Goal: Task Accomplishment & Management: Use online tool/utility

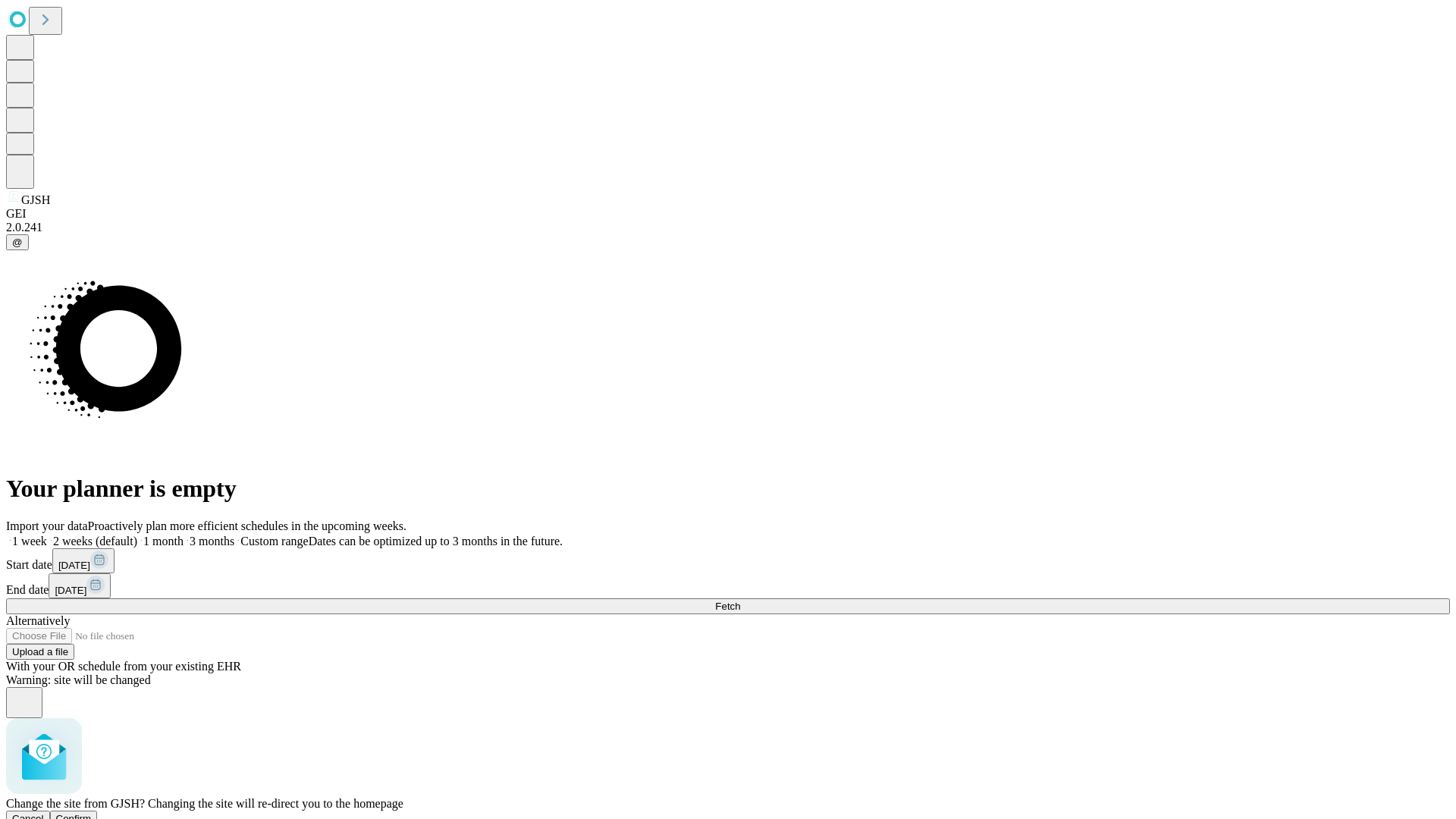
click at [92, 813] on span "Confirm" at bounding box center [74, 819] width 36 height 12
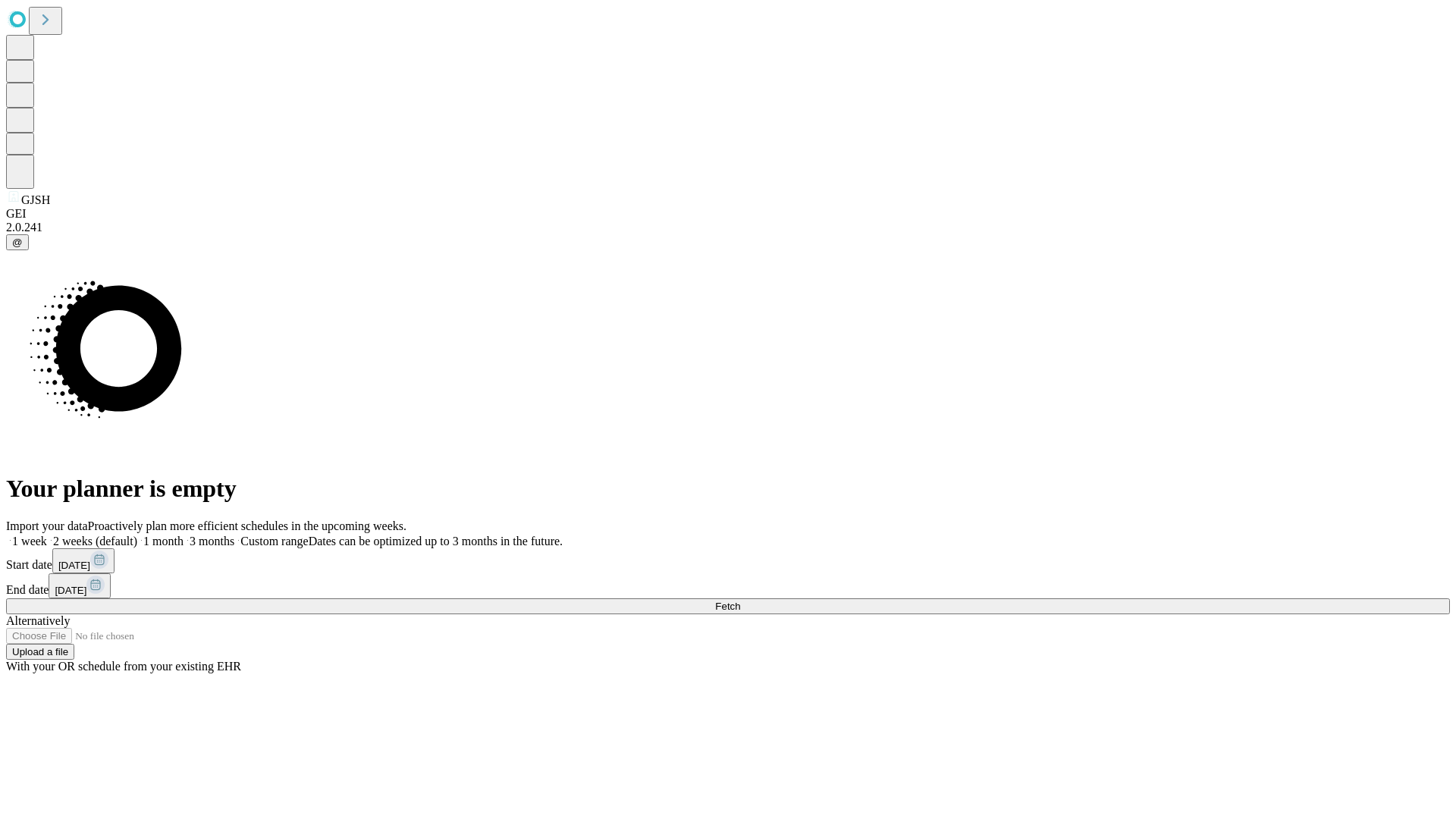
click at [47, 535] on label "1 week" at bounding box center [26, 540] width 41 height 13
click at [740, 601] on span "Fetch" at bounding box center [728, 607] width 25 height 12
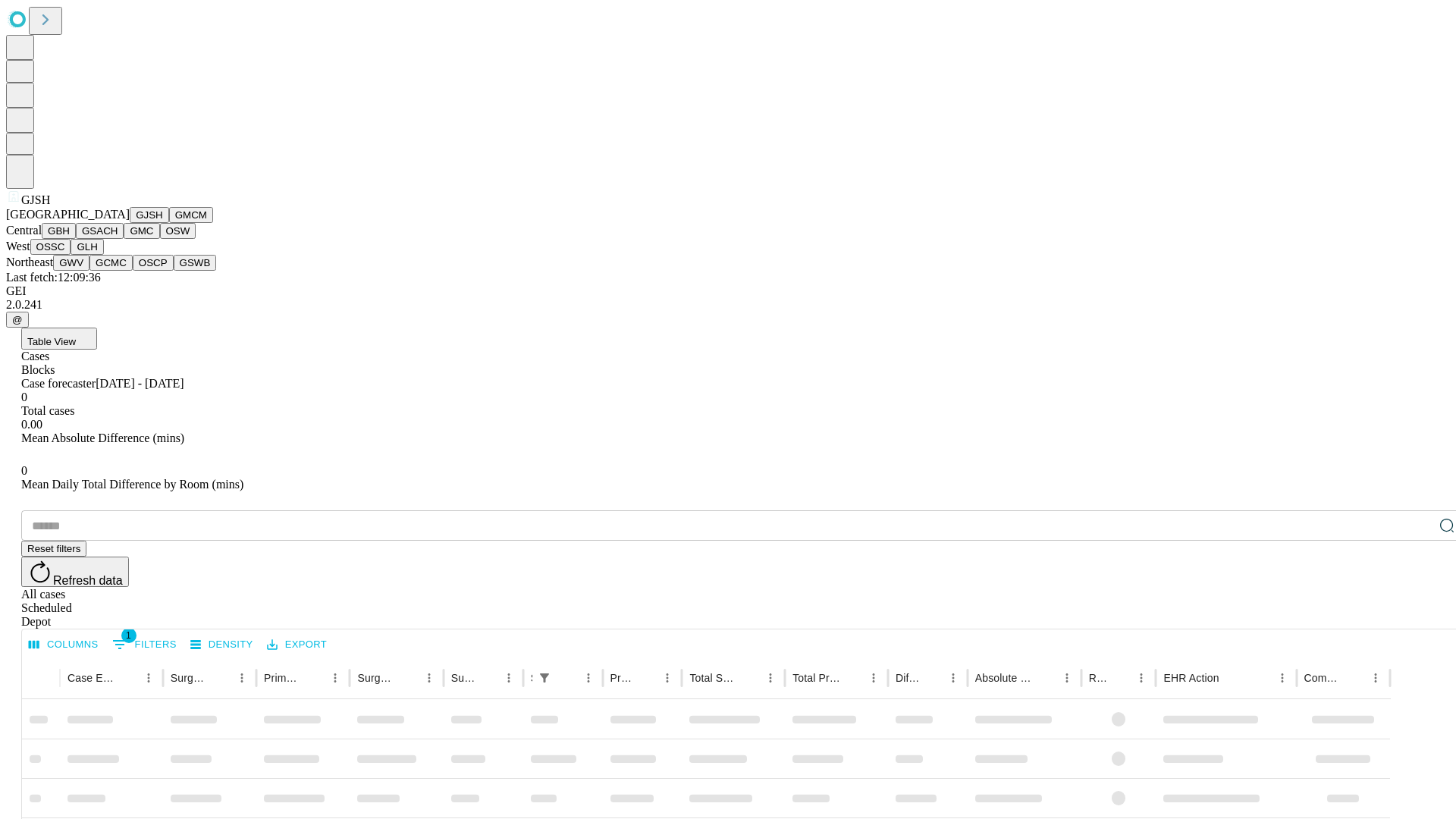
click at [169, 223] on button "GMCM" at bounding box center [191, 215] width 44 height 16
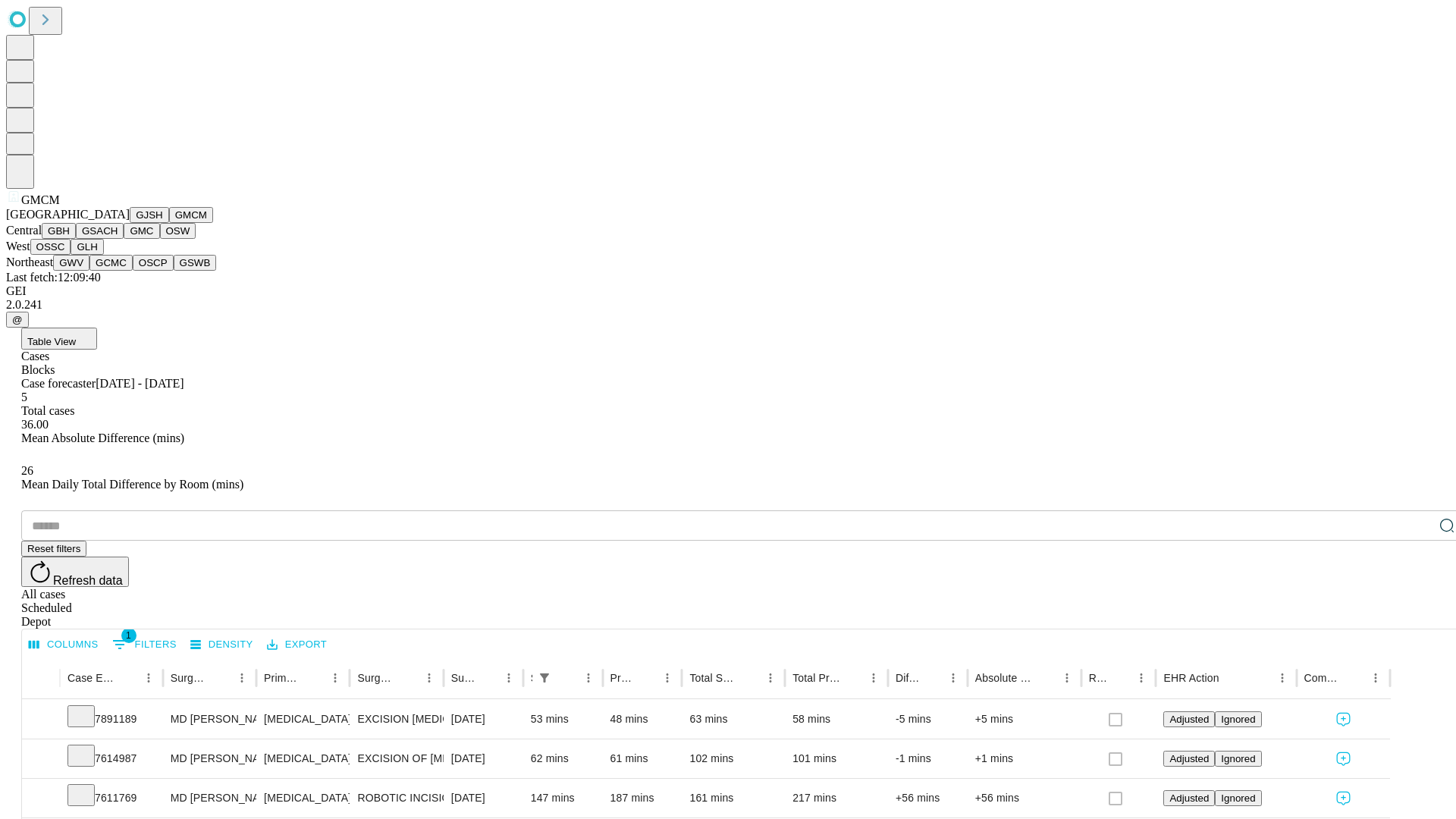
click at [76, 239] on button "GBH" at bounding box center [58, 231] width 34 height 16
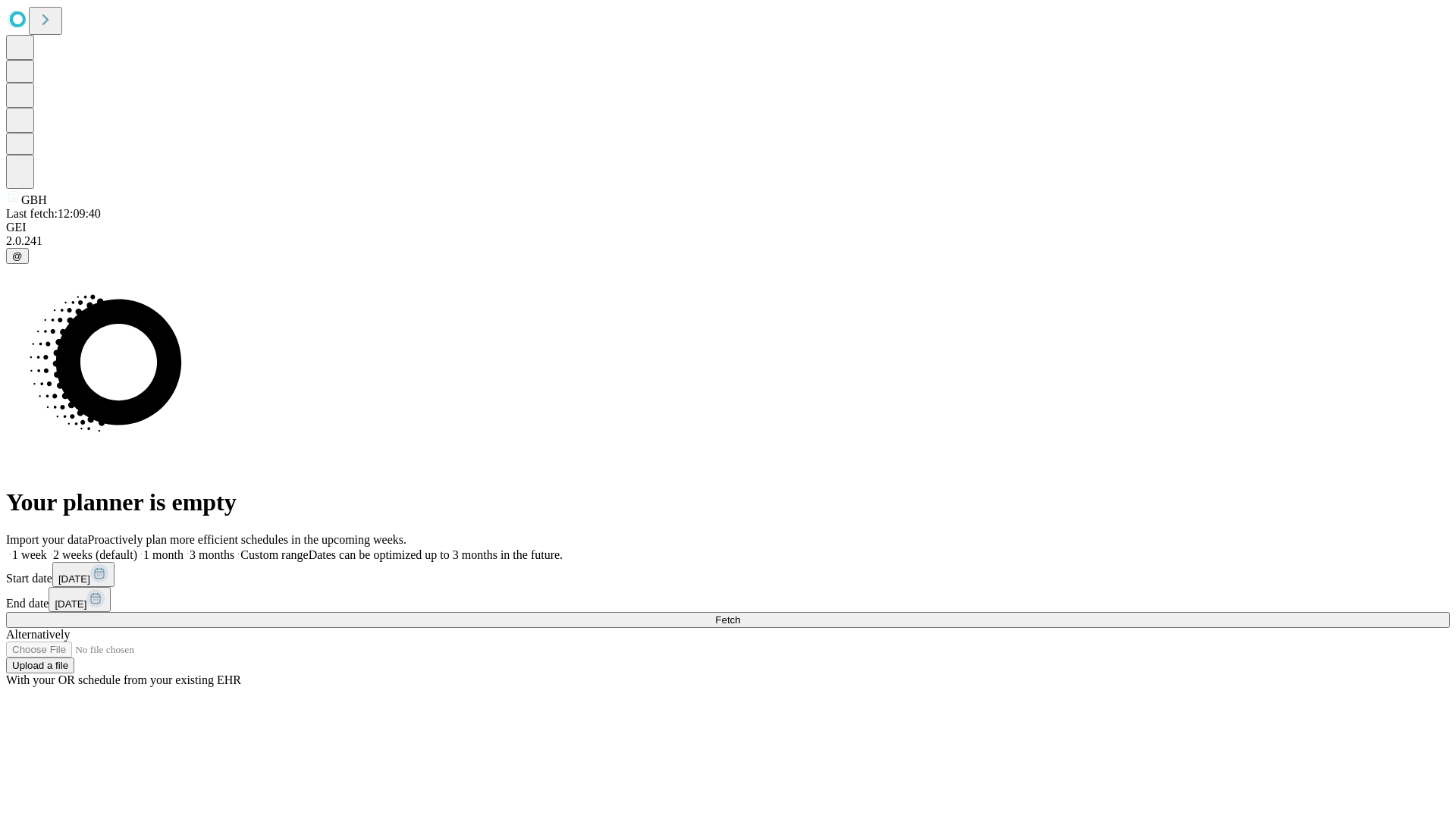
click at [740, 614] on span "Fetch" at bounding box center [728, 620] width 25 height 12
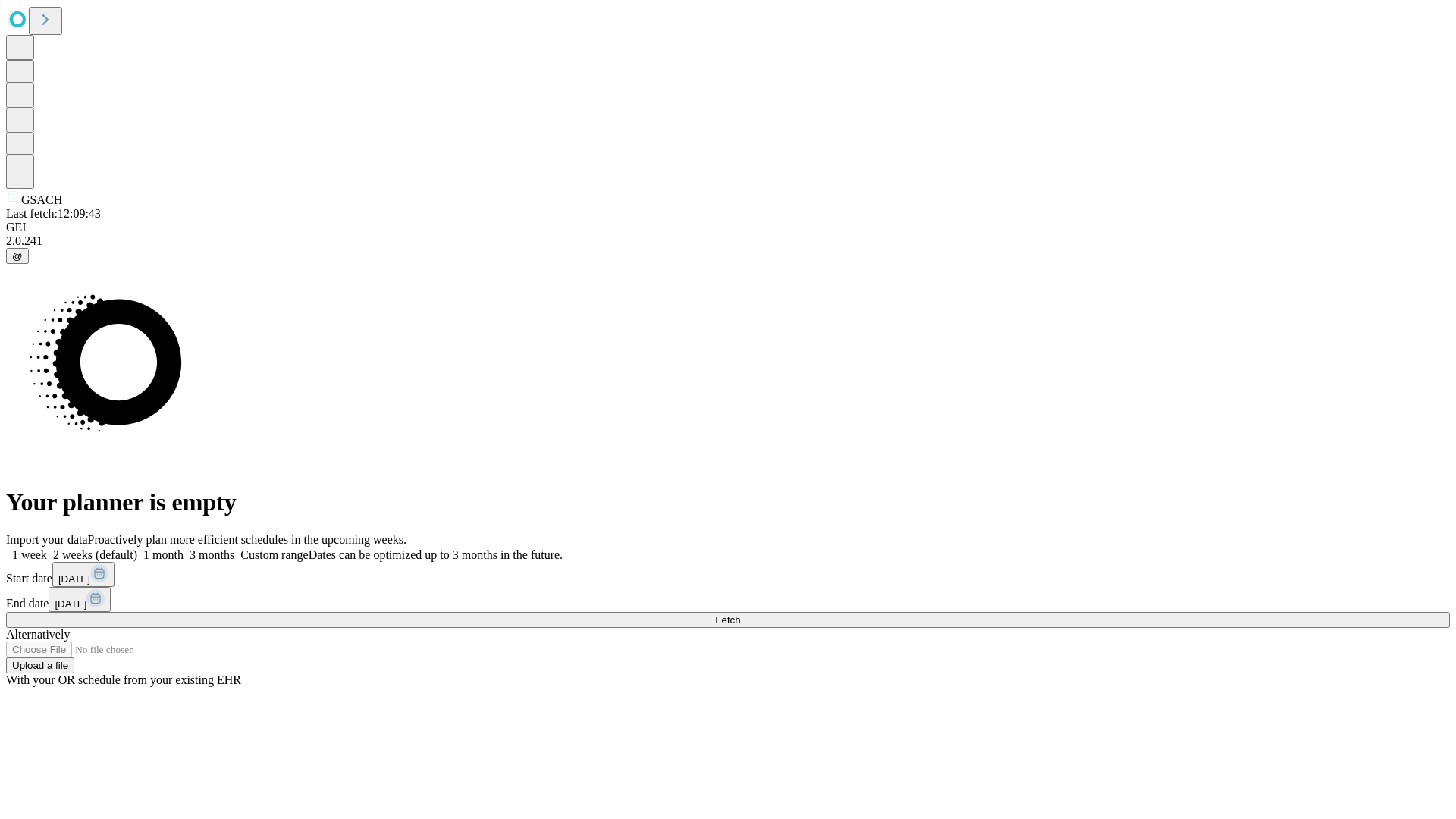
click at [740, 614] on span "Fetch" at bounding box center [728, 620] width 25 height 12
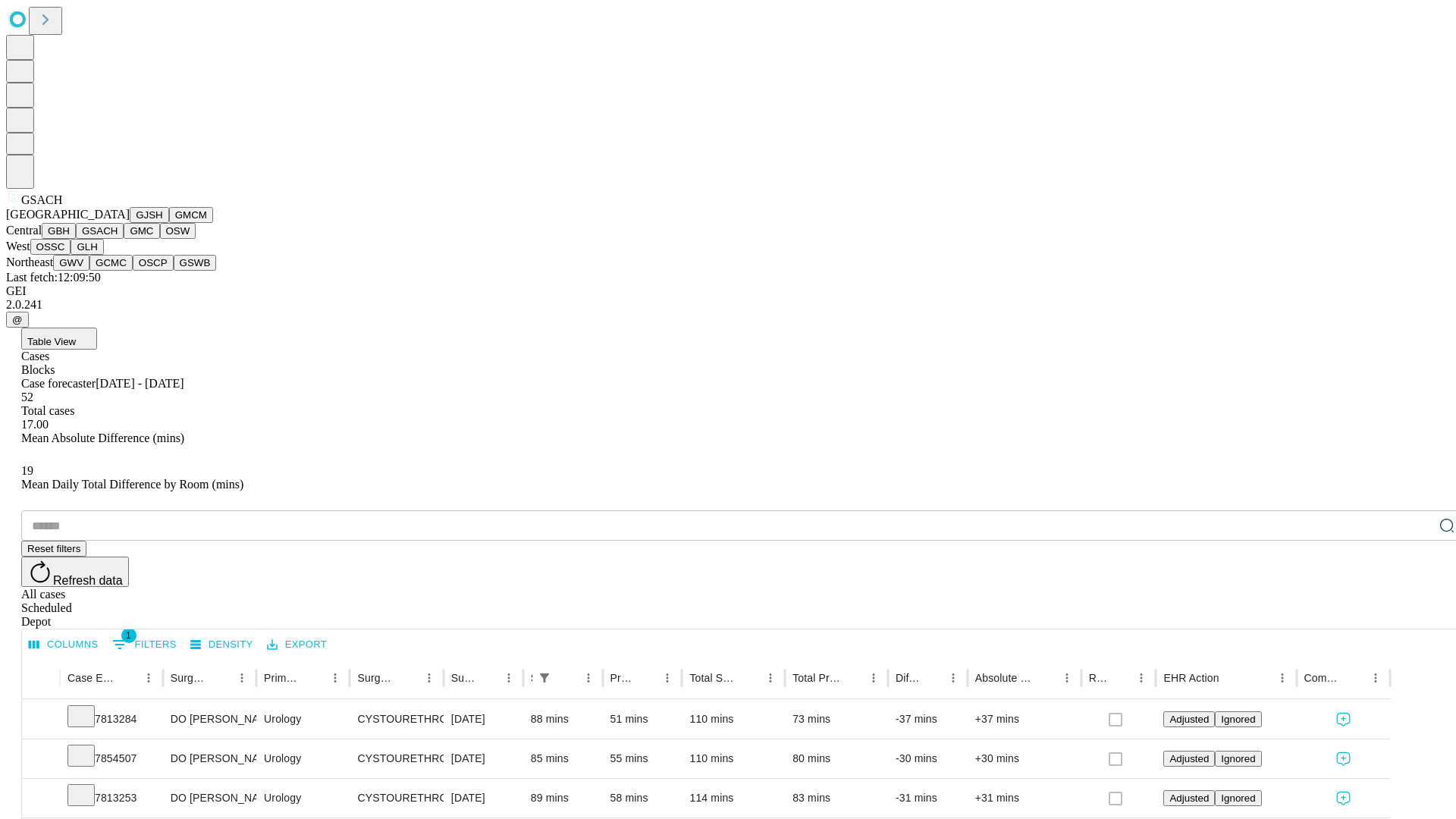
click at [124, 239] on button "GMC" at bounding box center [141, 231] width 36 height 16
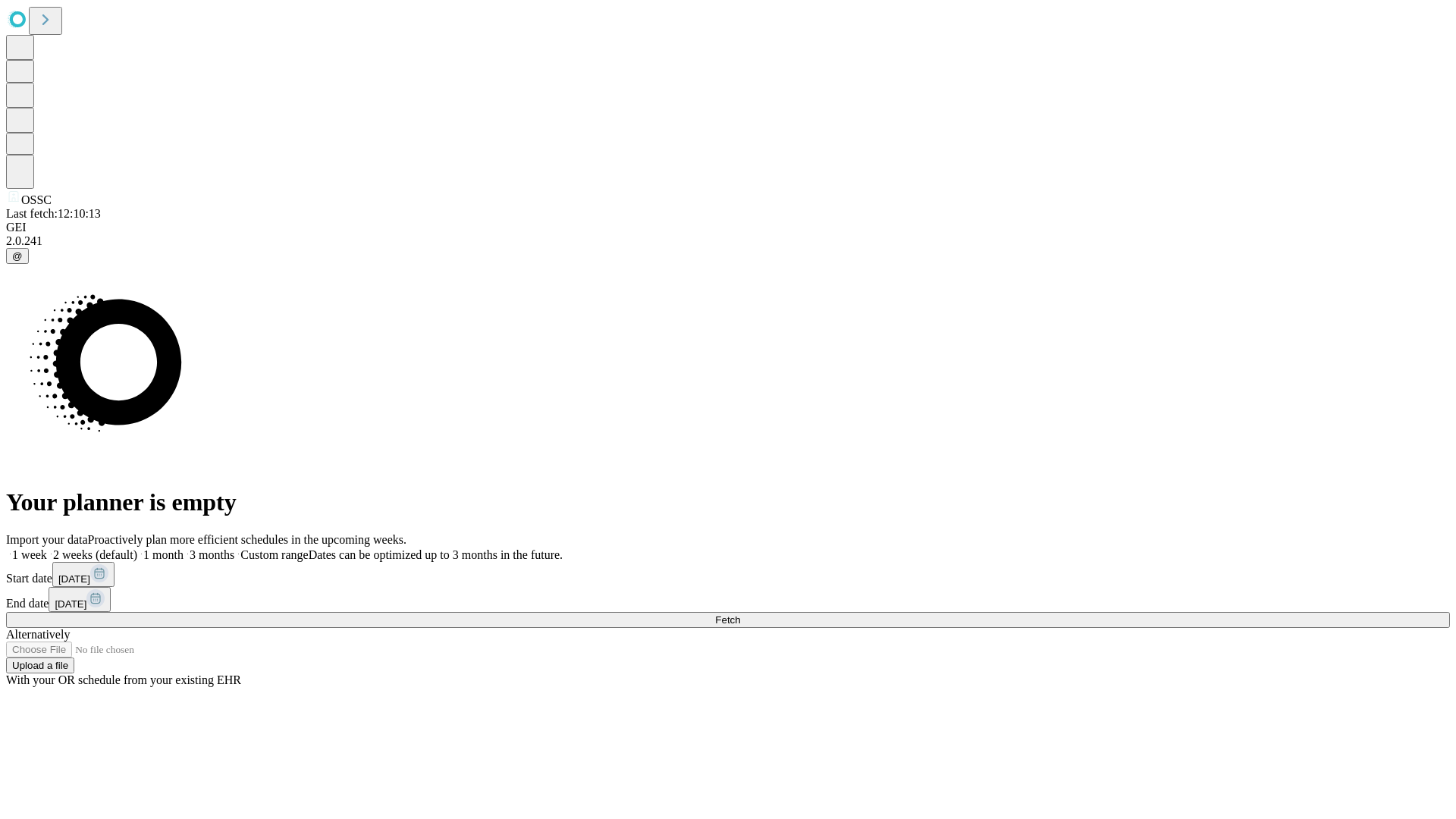
click at [47, 548] on label "1 week" at bounding box center [26, 554] width 41 height 13
click at [740, 614] on span "Fetch" at bounding box center [728, 620] width 25 height 12
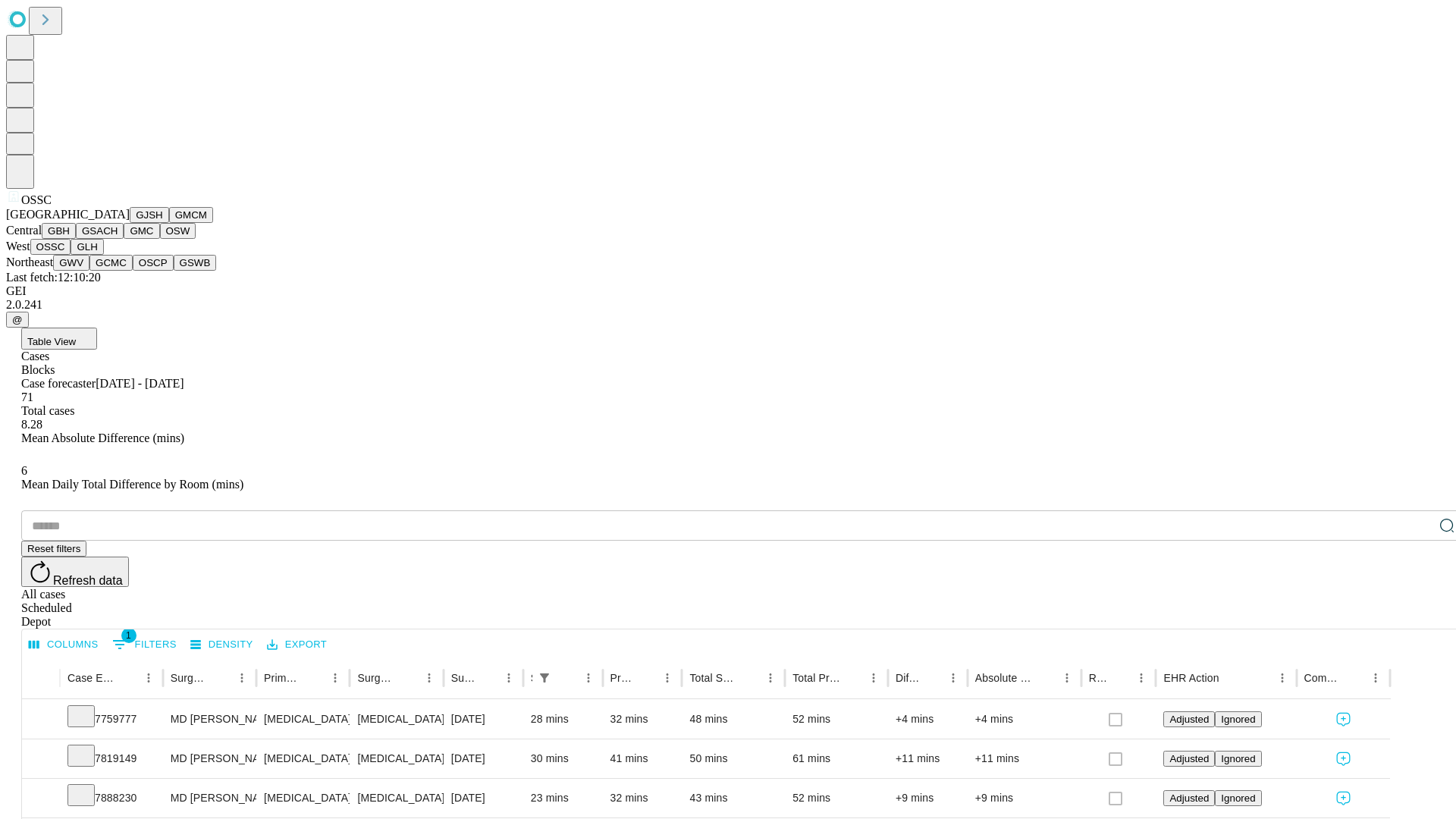
click at [103, 255] on button "GLH" at bounding box center [86, 246] width 32 height 16
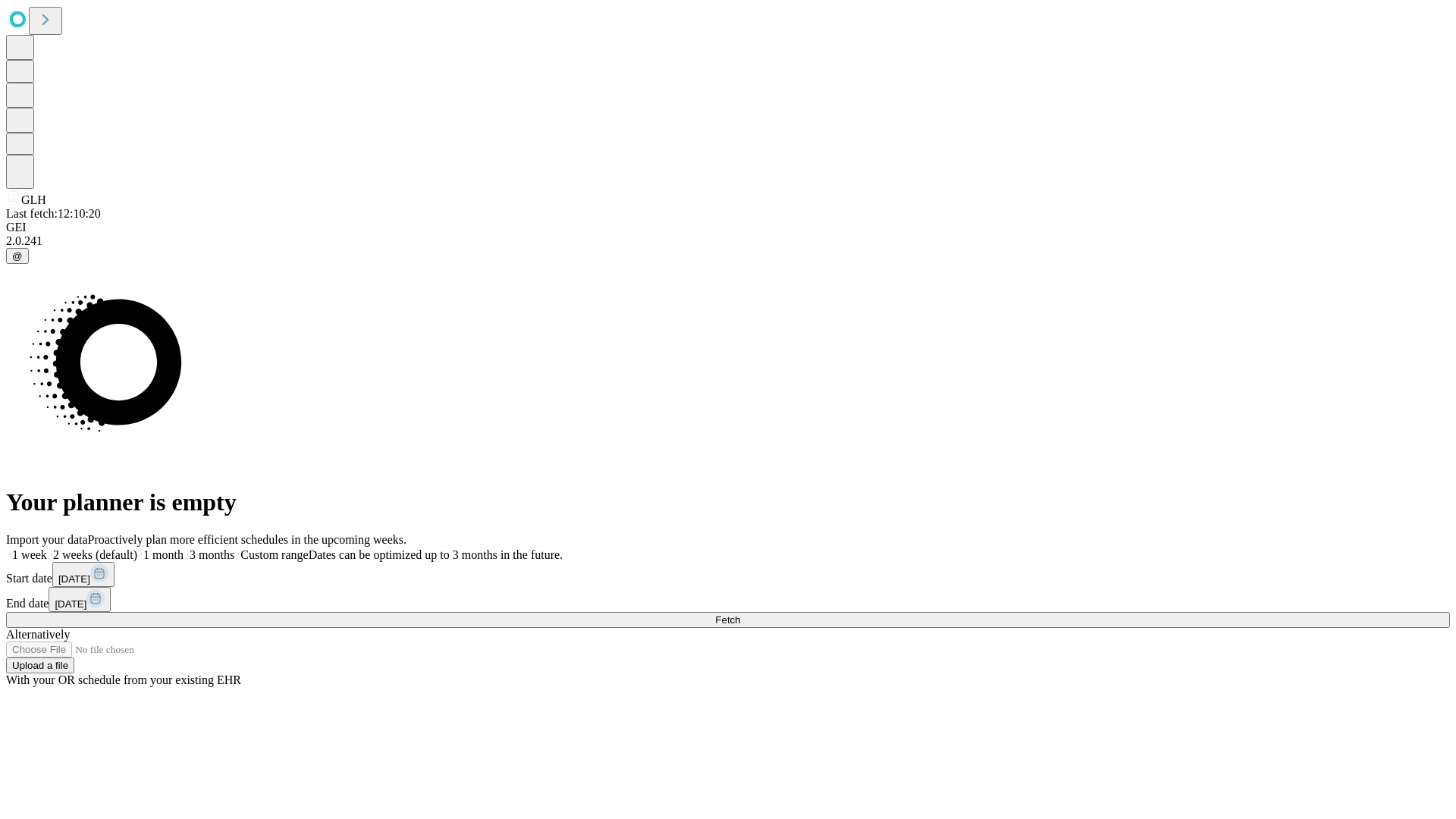
click at [47, 548] on label "1 week" at bounding box center [26, 554] width 41 height 13
click at [740, 614] on span "Fetch" at bounding box center [728, 620] width 25 height 12
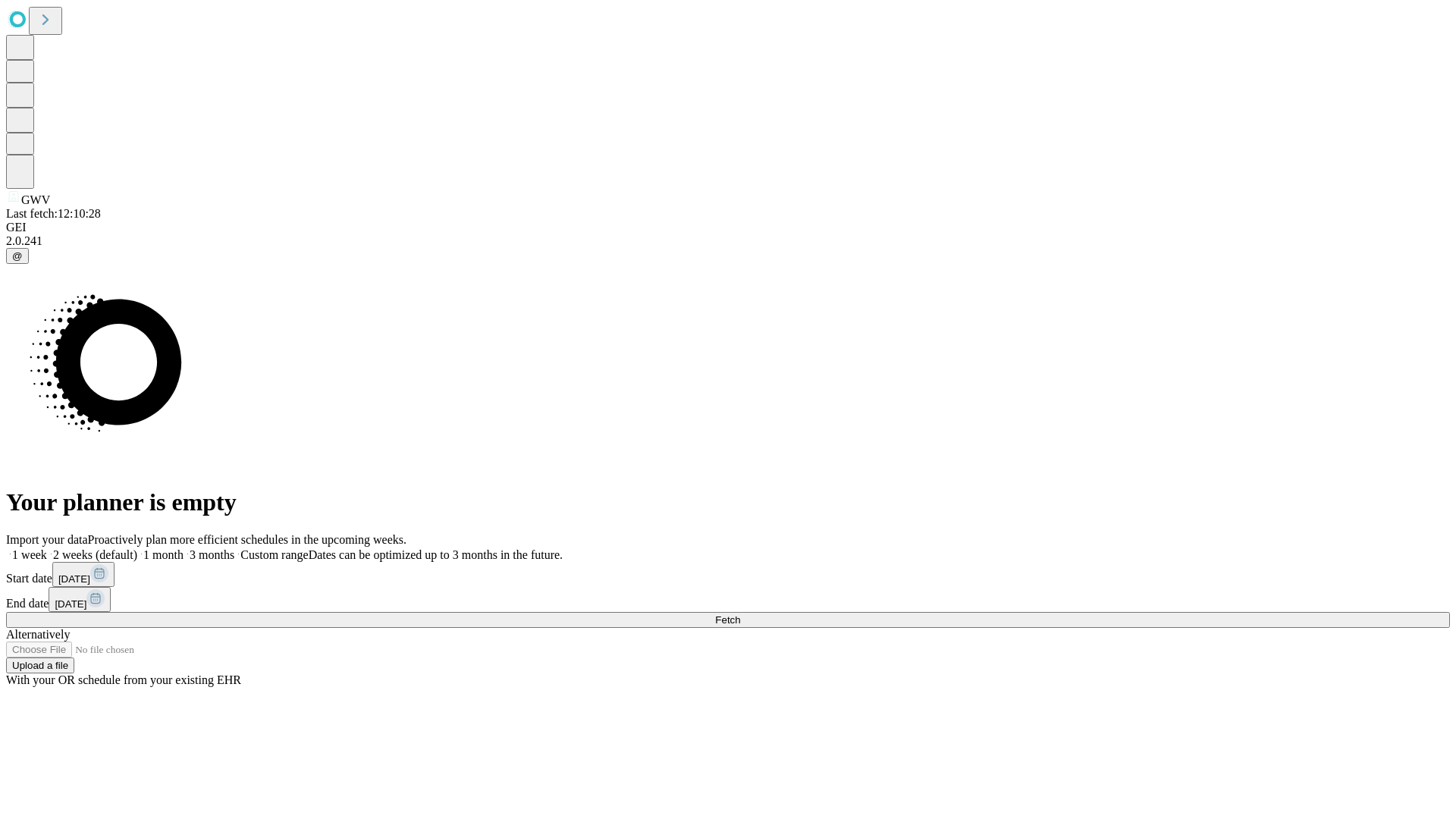
click at [47, 548] on label "1 week" at bounding box center [26, 554] width 41 height 13
click at [740, 614] on span "Fetch" at bounding box center [728, 620] width 25 height 12
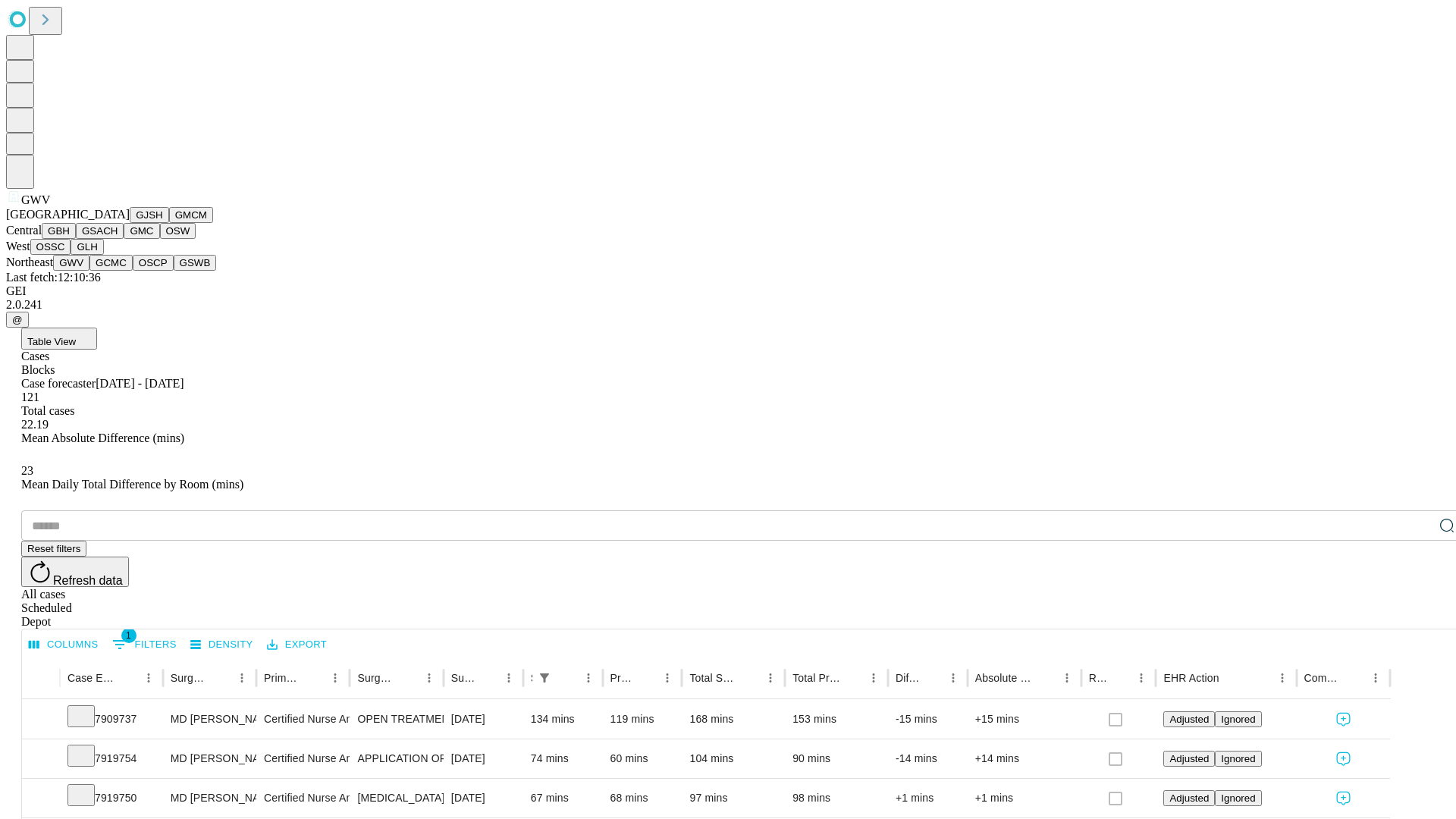
click at [118, 271] on button "GCMC" at bounding box center [111, 263] width 43 height 16
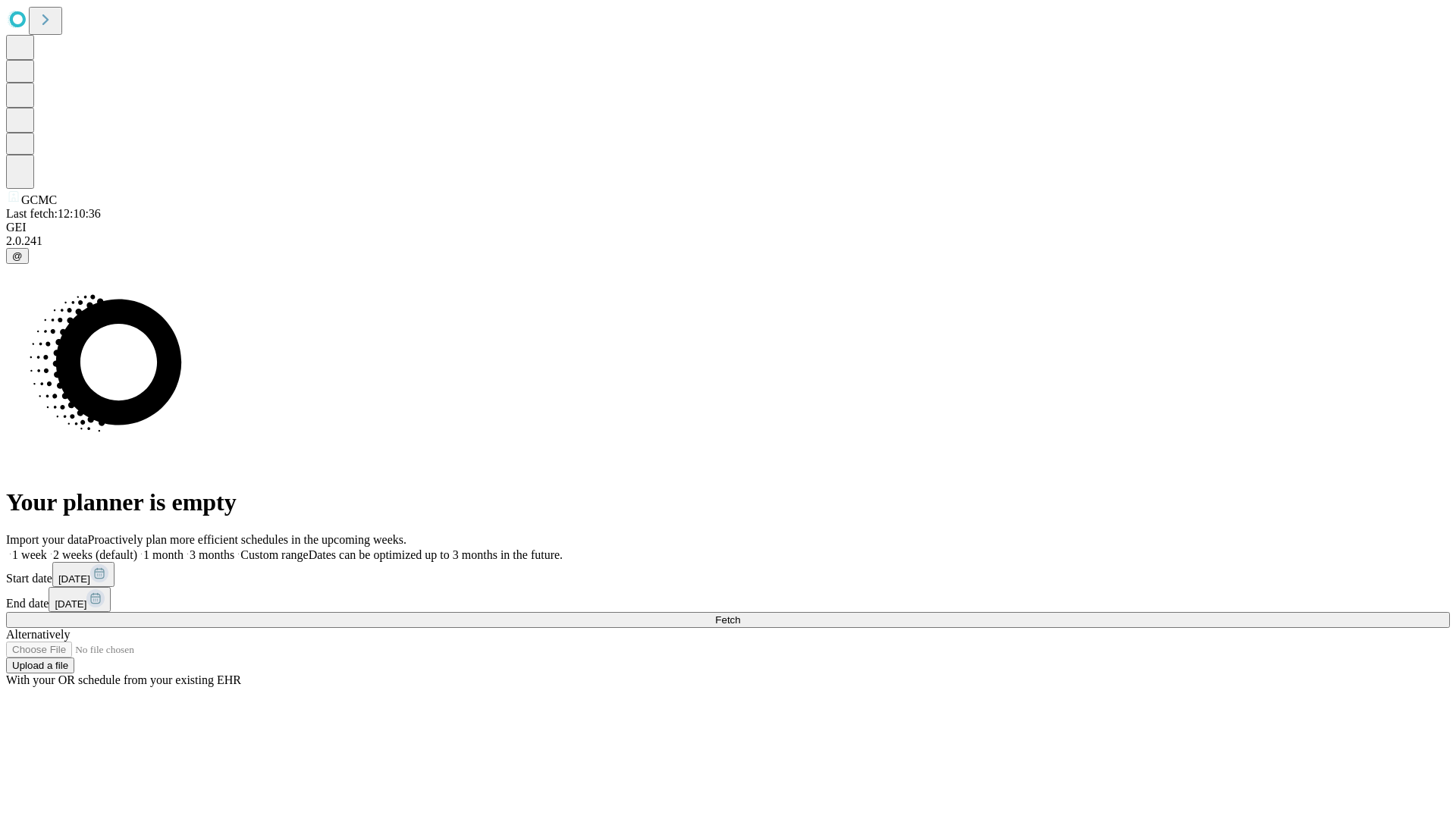
click at [47, 548] on label "1 week" at bounding box center [26, 554] width 41 height 13
click at [740, 614] on span "Fetch" at bounding box center [728, 620] width 25 height 12
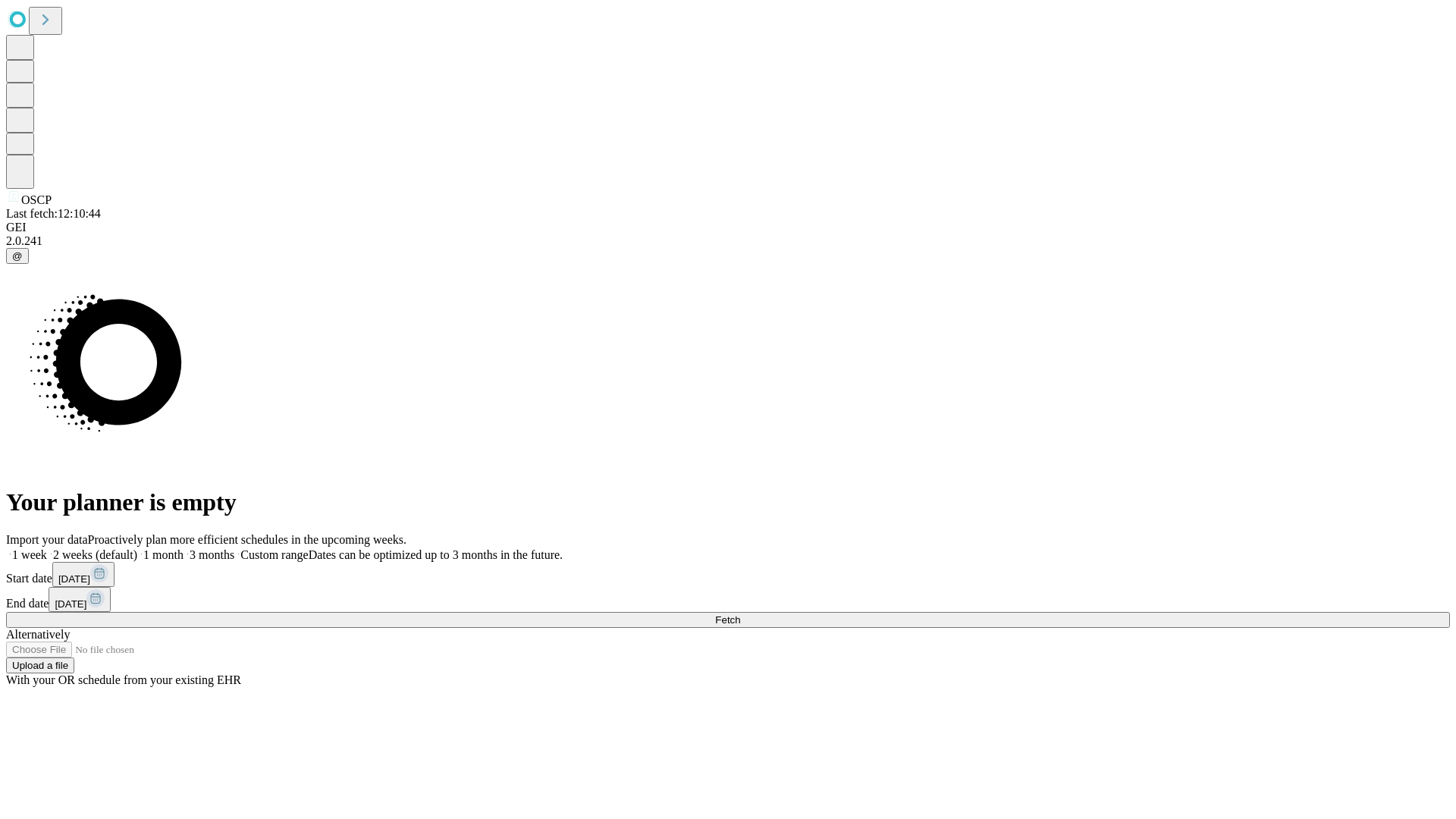
click at [47, 548] on label "1 week" at bounding box center [26, 554] width 41 height 13
click at [740, 614] on span "Fetch" at bounding box center [728, 620] width 25 height 12
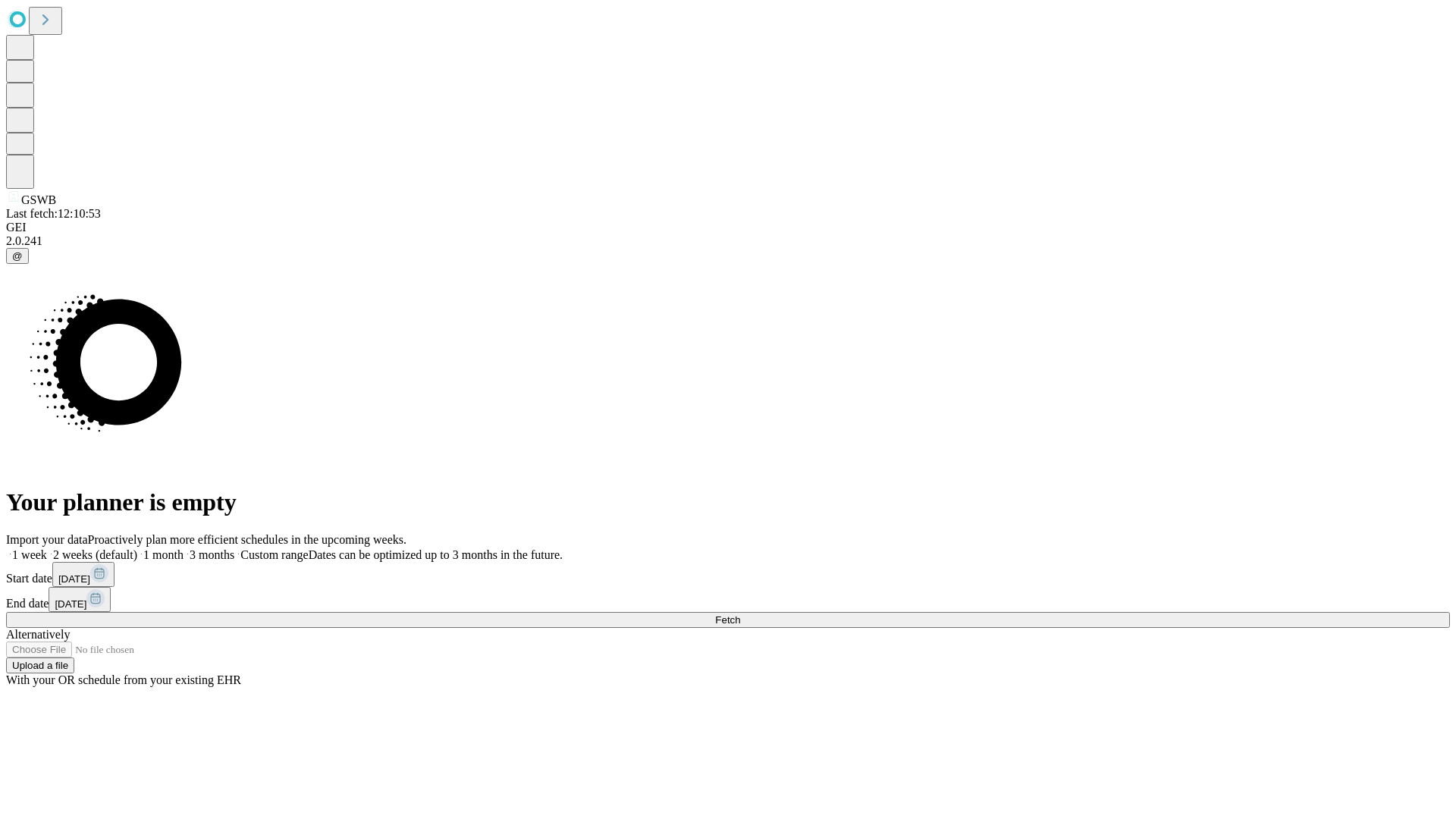
click at [740, 614] on span "Fetch" at bounding box center [728, 620] width 25 height 12
